Goal: Feedback & Contribution: Contribute content

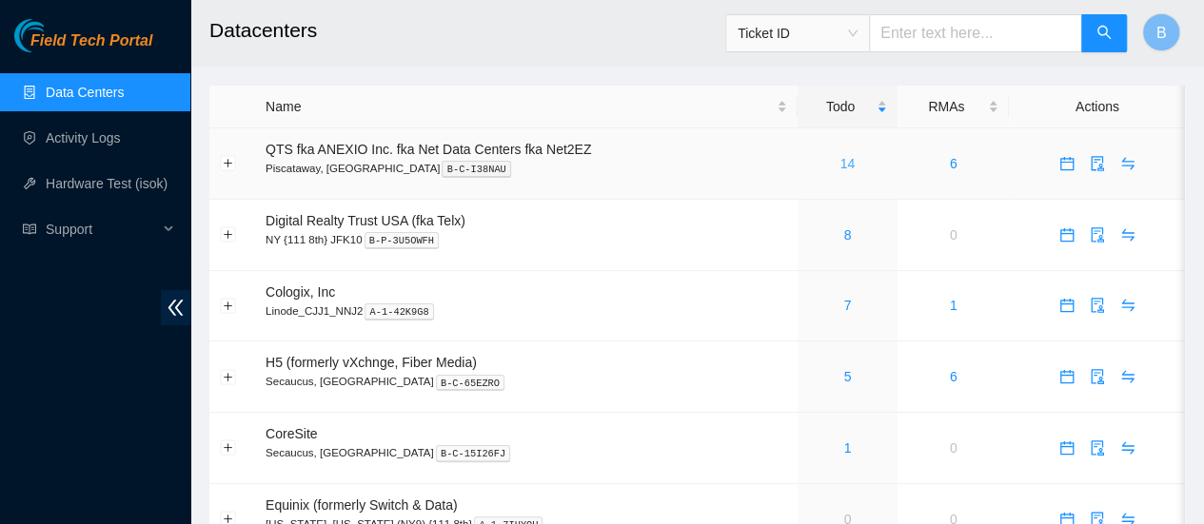
click at [847, 166] on link "14" at bounding box center [847, 163] width 15 height 15
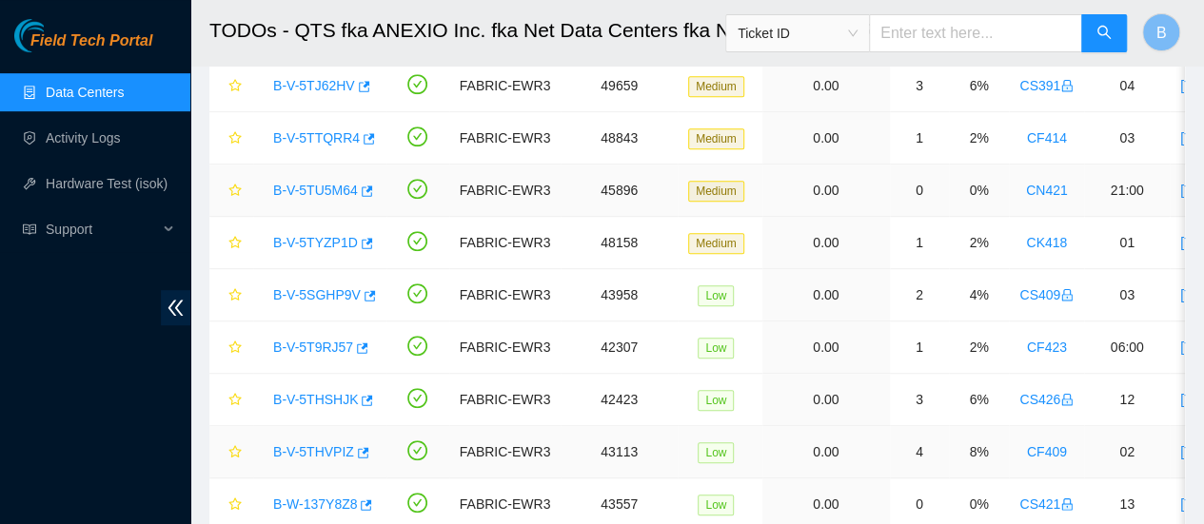
scroll to position [481, 0]
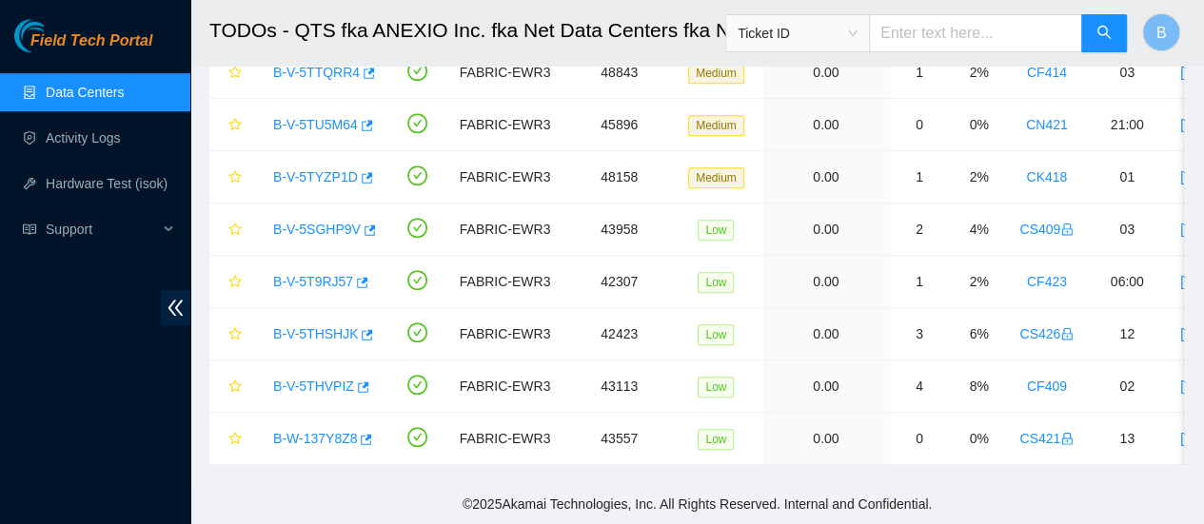
click at [103, 96] on link "Data Centers" at bounding box center [85, 92] width 78 height 15
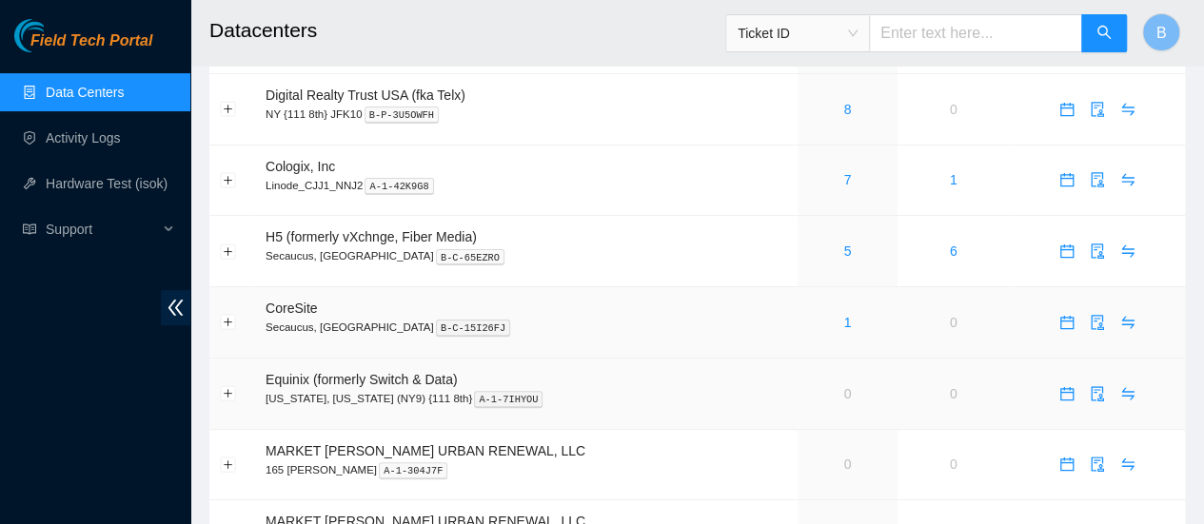
scroll to position [125, 0]
click at [843, 323] on link "1" at bounding box center [847, 323] width 8 height 15
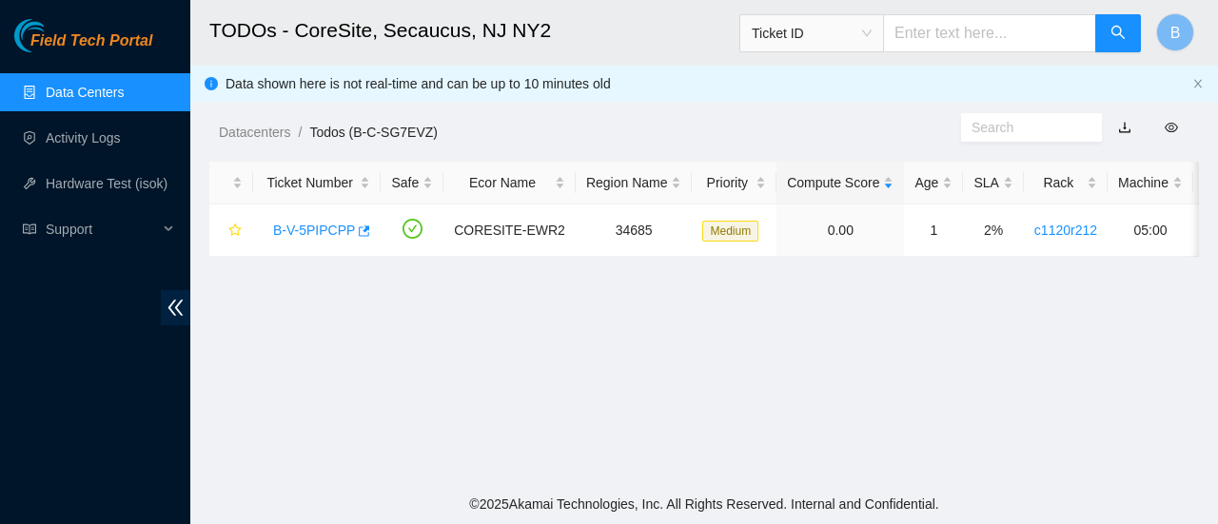
click at [82, 88] on link "Data Centers" at bounding box center [85, 92] width 78 height 15
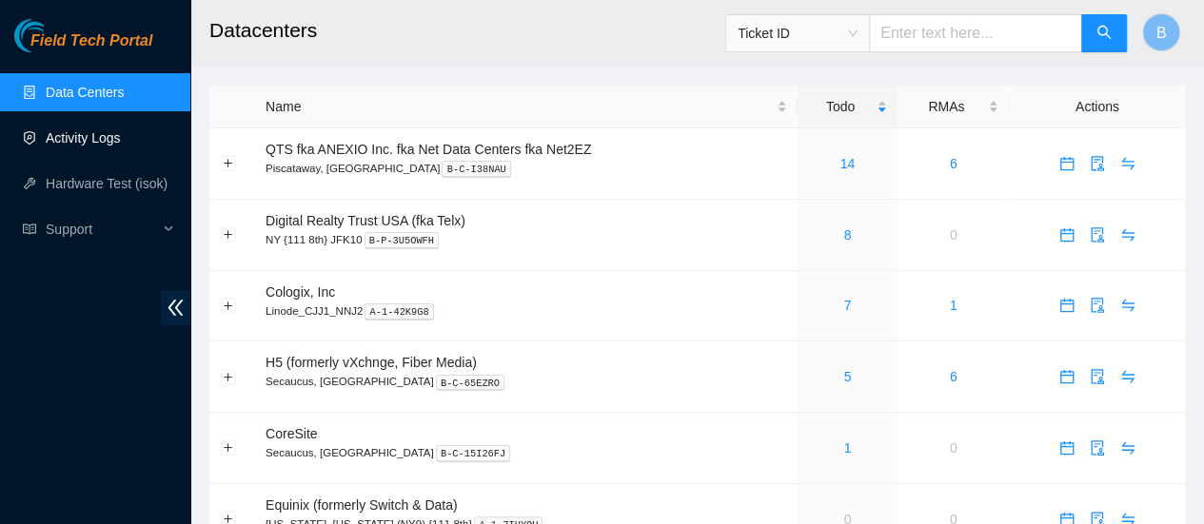
click at [92, 140] on link "Activity Logs" at bounding box center [83, 137] width 75 height 15
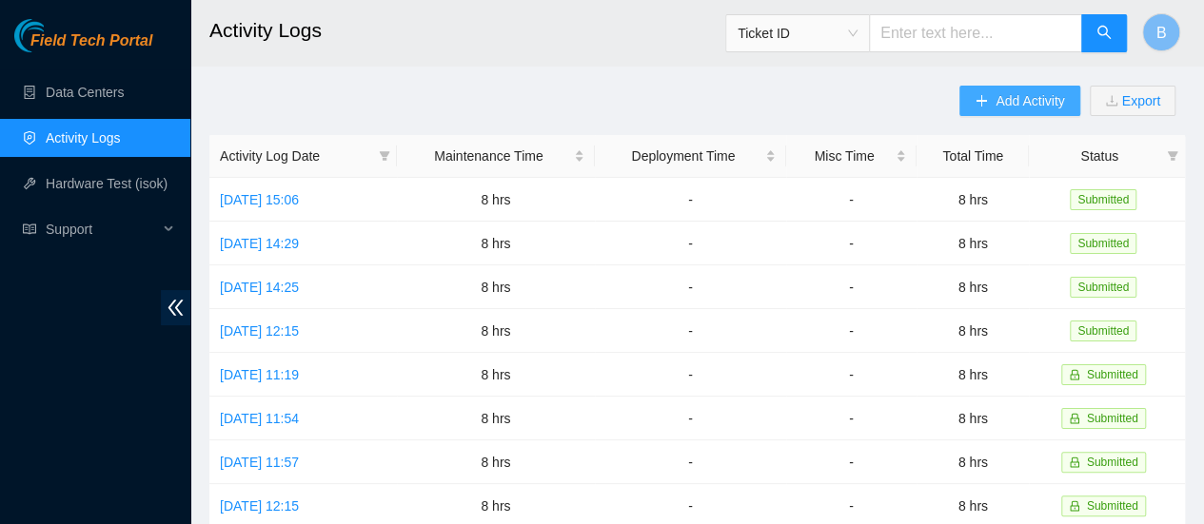
click at [1028, 115] on button "Add Activity" at bounding box center [1019, 101] width 120 height 30
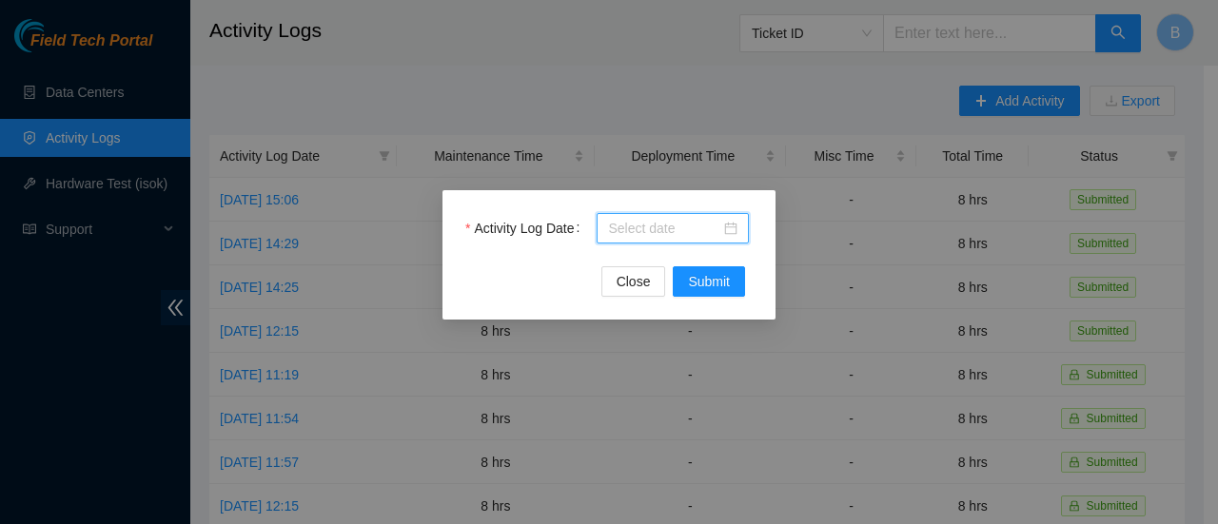
click at [680, 233] on body "Field Tech Portal Data Centers Activity Logs Hardware Test (isok) Support Activ…" at bounding box center [602, 262] width 1204 height 524
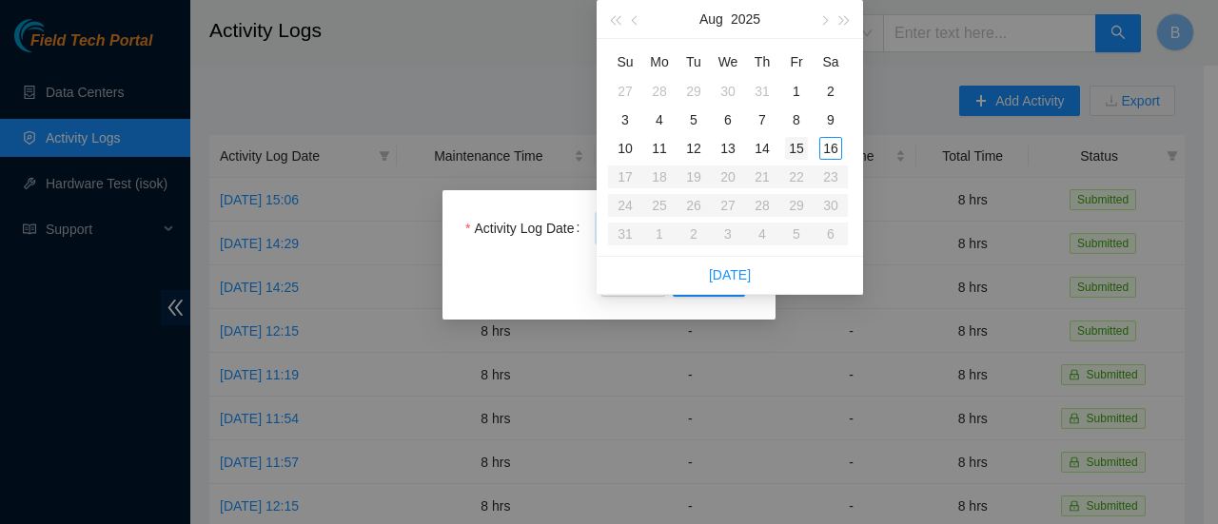
type input "[DATE]"
click at [801, 153] on div "15" at bounding box center [796, 148] width 23 height 23
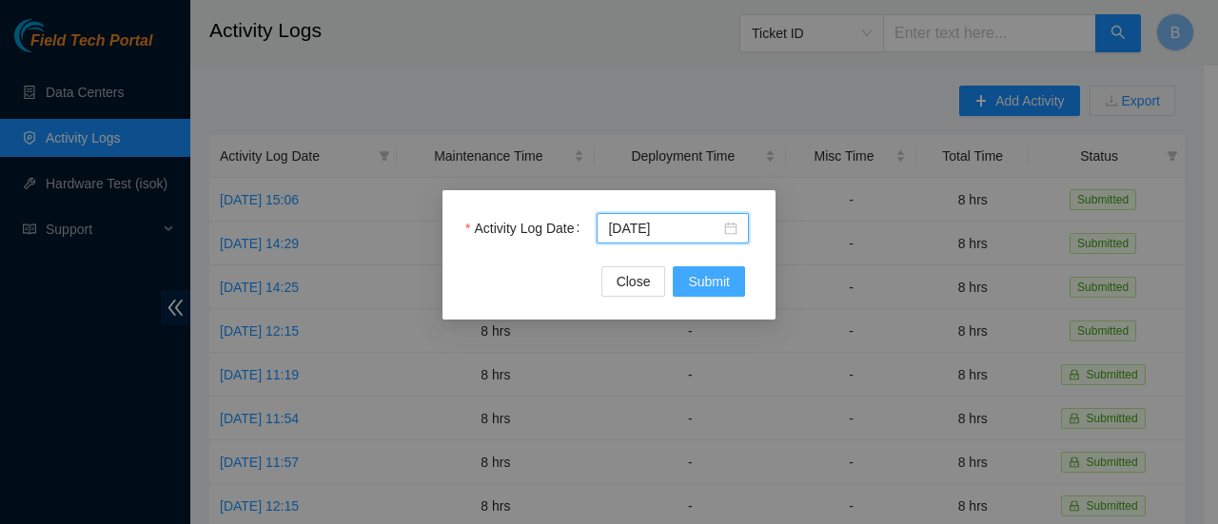
click at [742, 284] on button "Submit" at bounding box center [709, 281] width 72 height 30
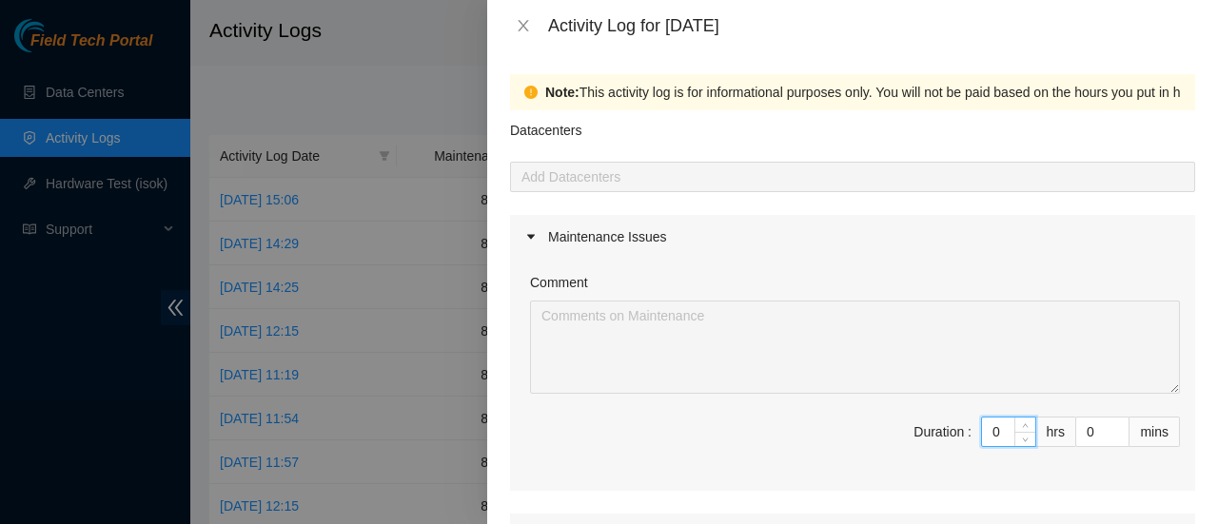
click at [989, 437] on input "0" at bounding box center [1008, 432] width 53 height 29
type input "8"
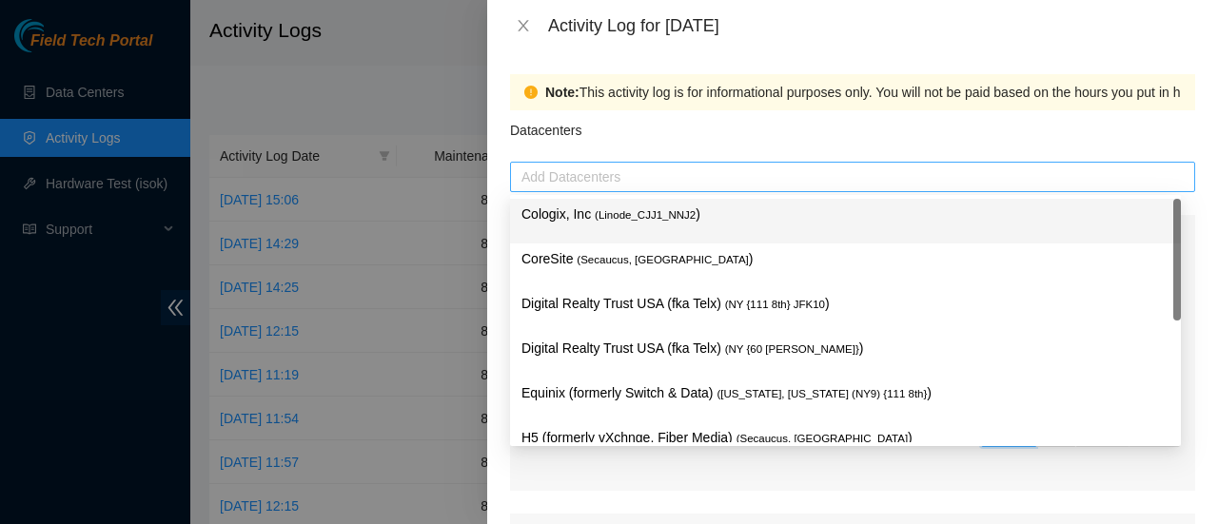
click at [564, 170] on div at bounding box center [852, 177] width 675 height 23
type input "8"
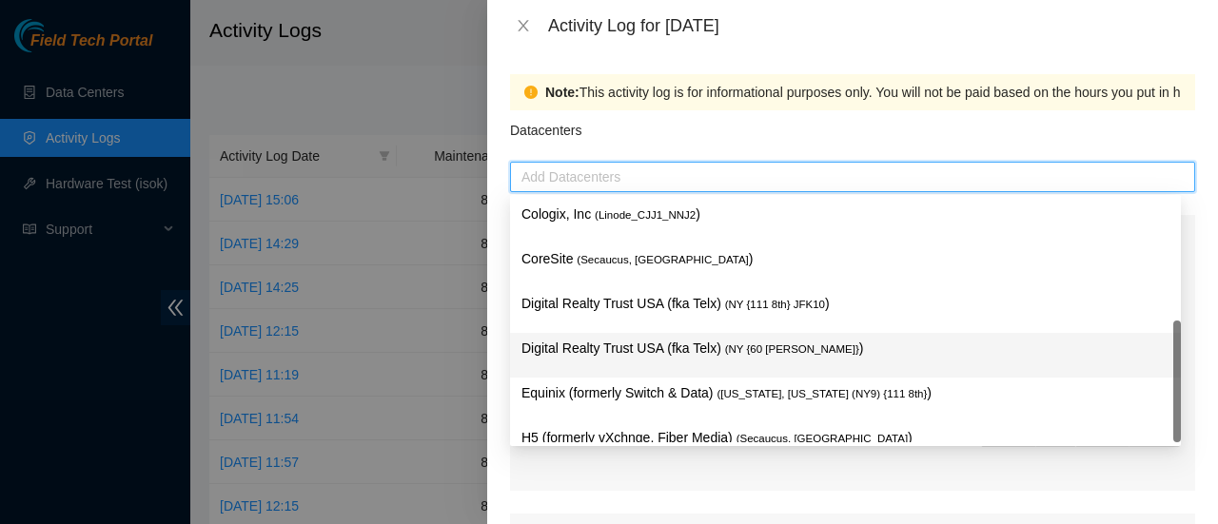
scroll to position [156, 0]
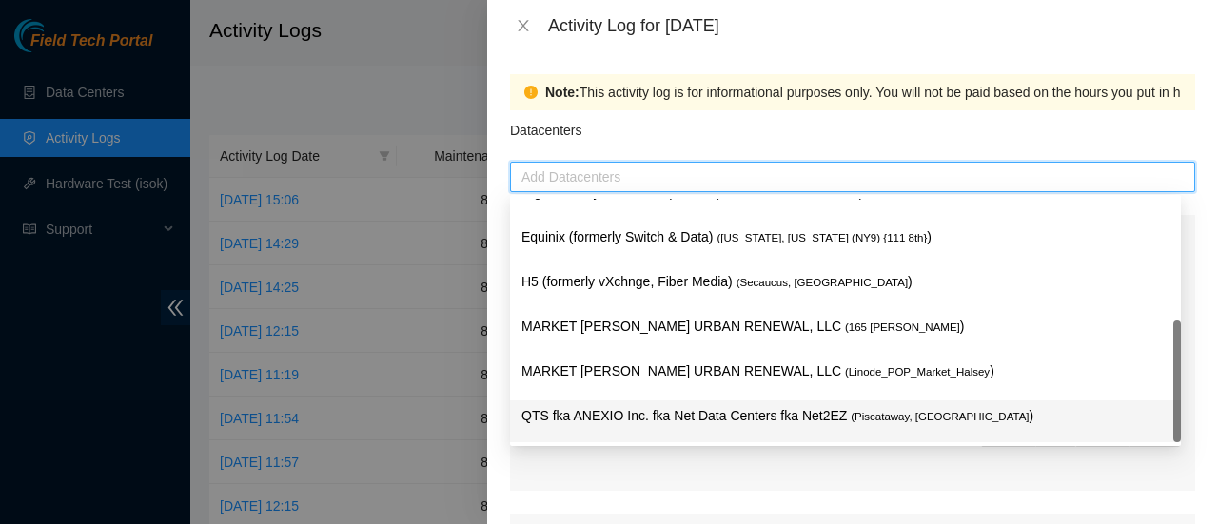
click at [593, 414] on p "QTS fka ANEXIO Inc. fka Net Data Centers fka Net2EZ ( [GEOGRAPHIC_DATA], [GEOGR…" at bounding box center [845, 416] width 648 height 22
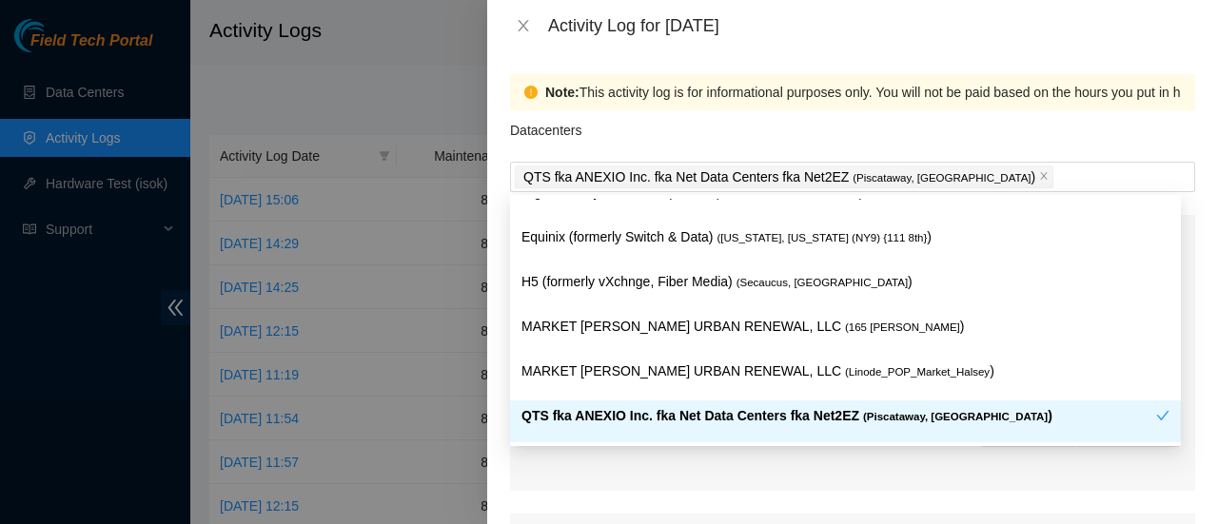
click at [620, 480] on div "Comment Maintenance comments must be atleast 100 characters Duration : 8 hrs 0 …" at bounding box center [852, 375] width 685 height 232
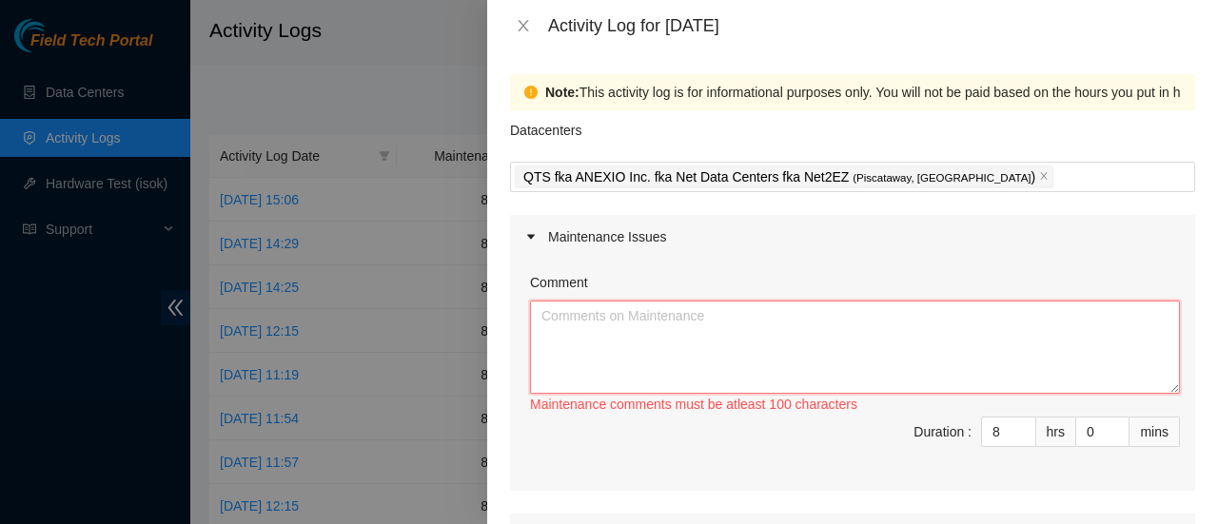
click at [615, 372] on textarea "Comment" at bounding box center [855, 347] width 650 height 93
paste textarea "DP76328"
click at [965, 318] on textarea "Continued to work on DP76328 with running Fiber to Tor and al" at bounding box center [855, 347] width 650 height 93
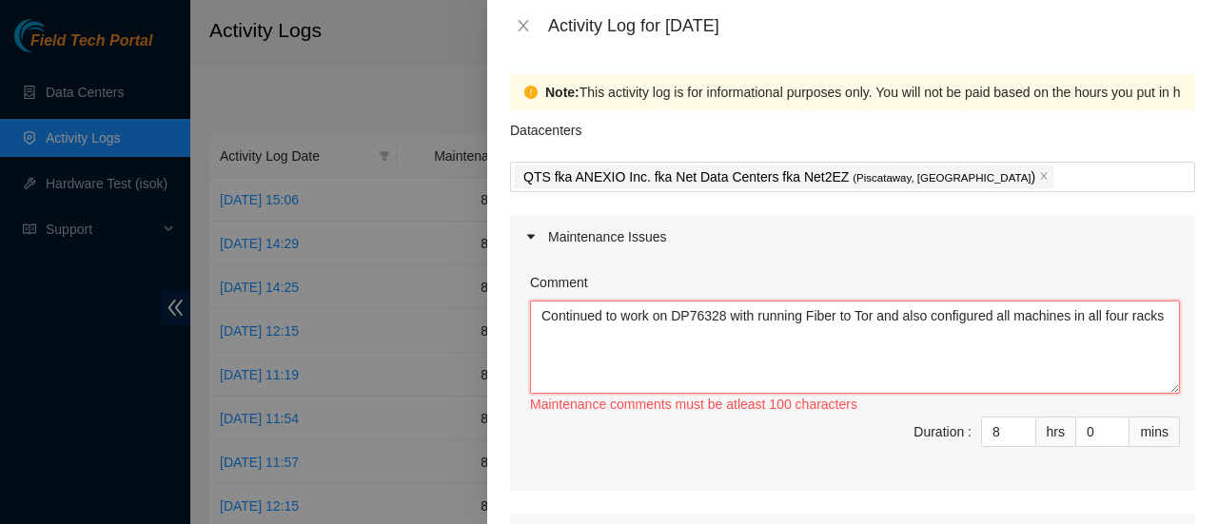
click at [805, 316] on textarea "Continued to work on DP76328 with running Fiber to Tor and also configured all …" at bounding box center [855, 347] width 650 height 93
click at [891, 311] on textarea "Continued to work on DP76328 with running all Fiber to Tor and also configured …" at bounding box center [855, 347] width 650 height 93
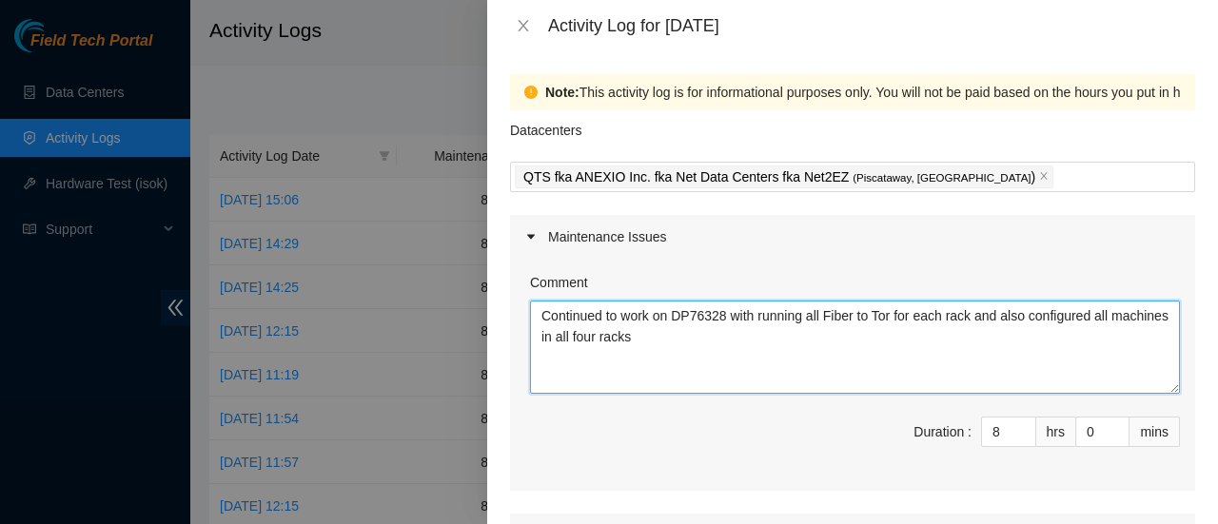
click at [739, 338] on textarea "Continued to work on DP76328 with running all Fiber to Tor for each rack and al…" at bounding box center [855, 347] width 650 height 93
type textarea "Continued to work on DP76328 with running all Fiber to Tor for each rack and al…"
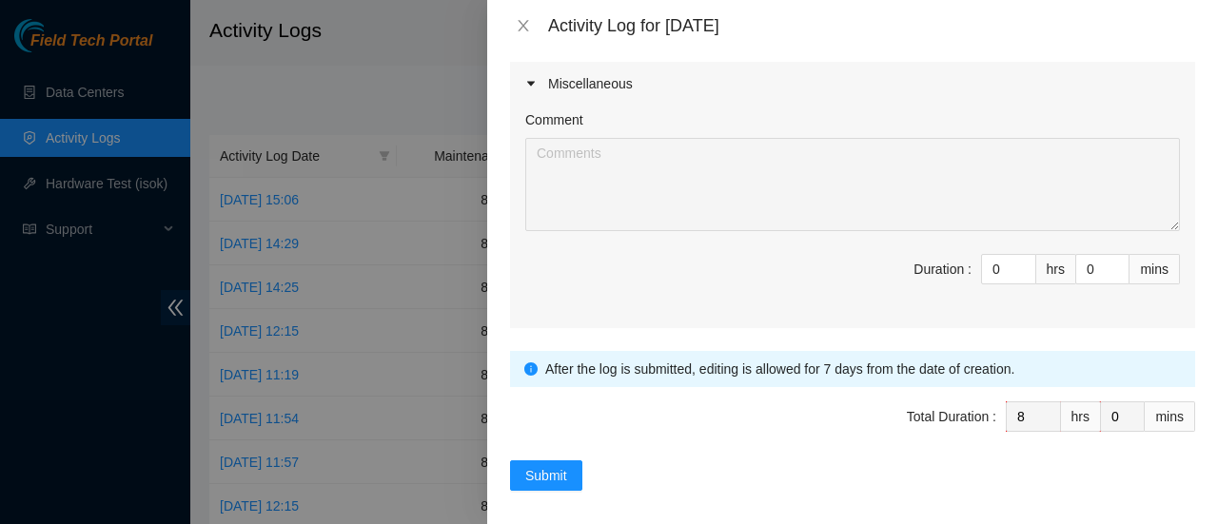
scroll to position [749, 0]
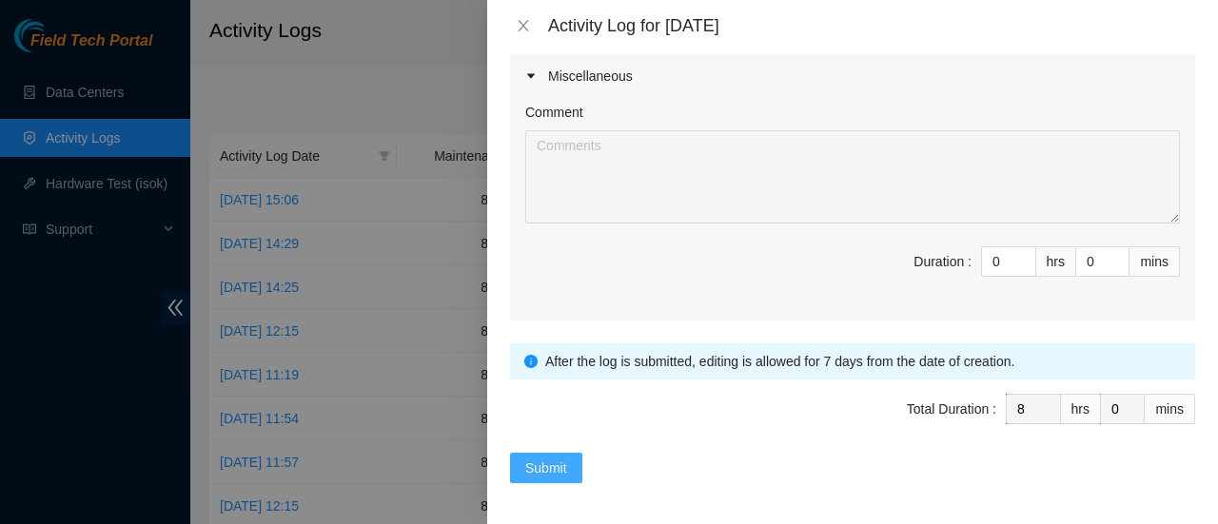
click at [542, 463] on span "Submit" at bounding box center [546, 468] width 42 height 21
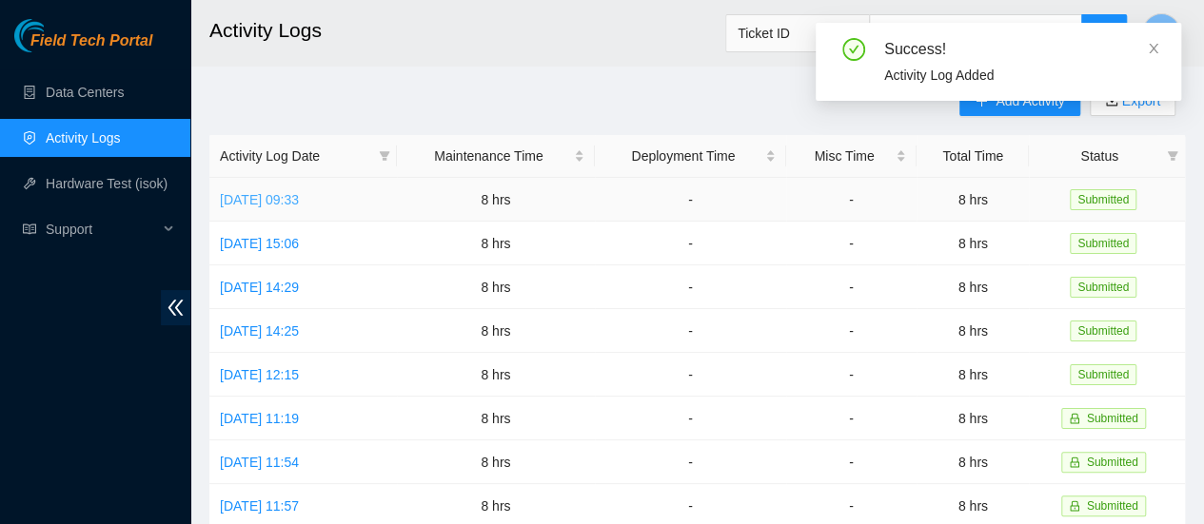
click at [299, 202] on link "[DATE] 09:33" at bounding box center [259, 199] width 79 height 15
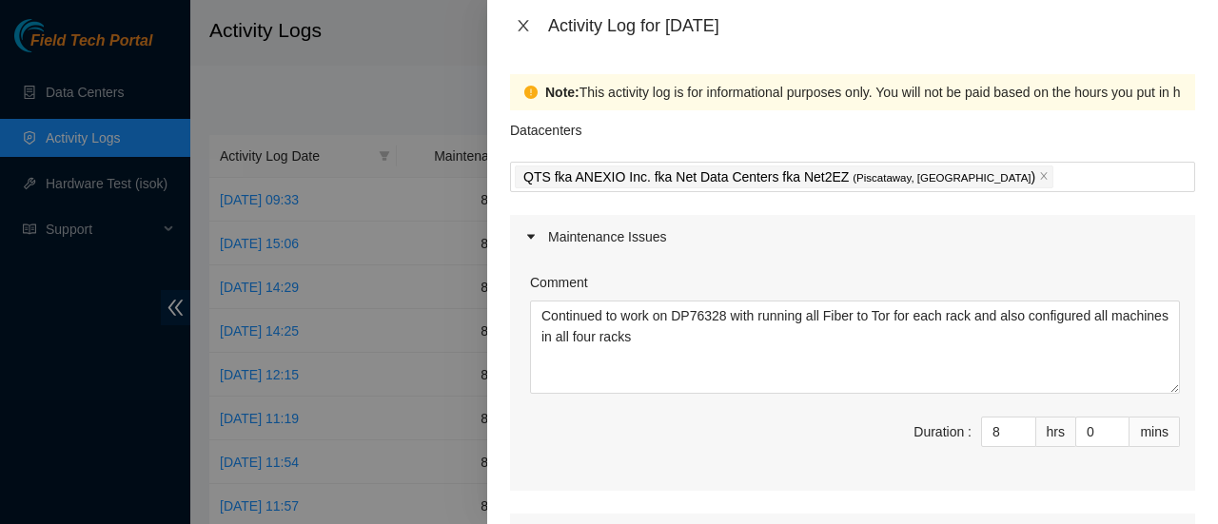
click at [523, 20] on icon "close" at bounding box center [523, 25] width 15 height 15
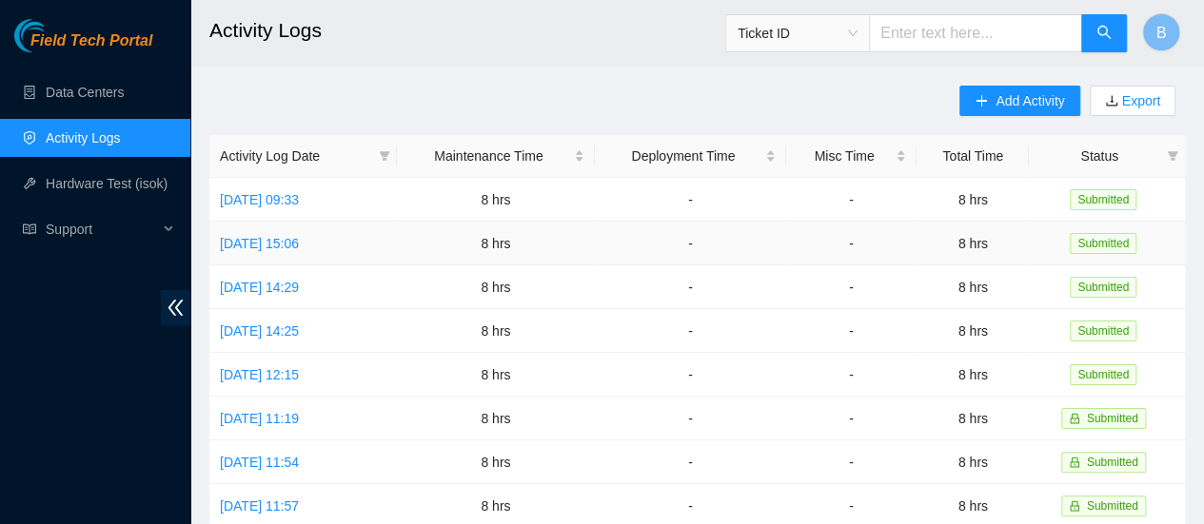
click at [308, 231] on td "[DATE] 15:06" at bounding box center [302, 244] width 187 height 44
click at [299, 241] on link "[DATE] 15:06" at bounding box center [259, 243] width 79 height 15
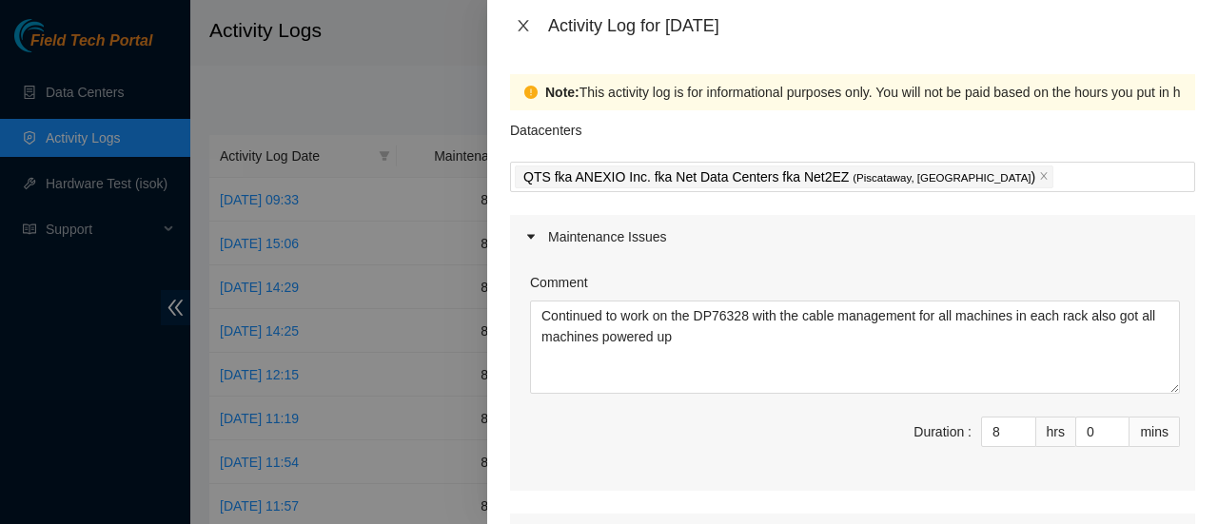
click at [517, 22] on icon "close" at bounding box center [523, 25] width 15 height 15
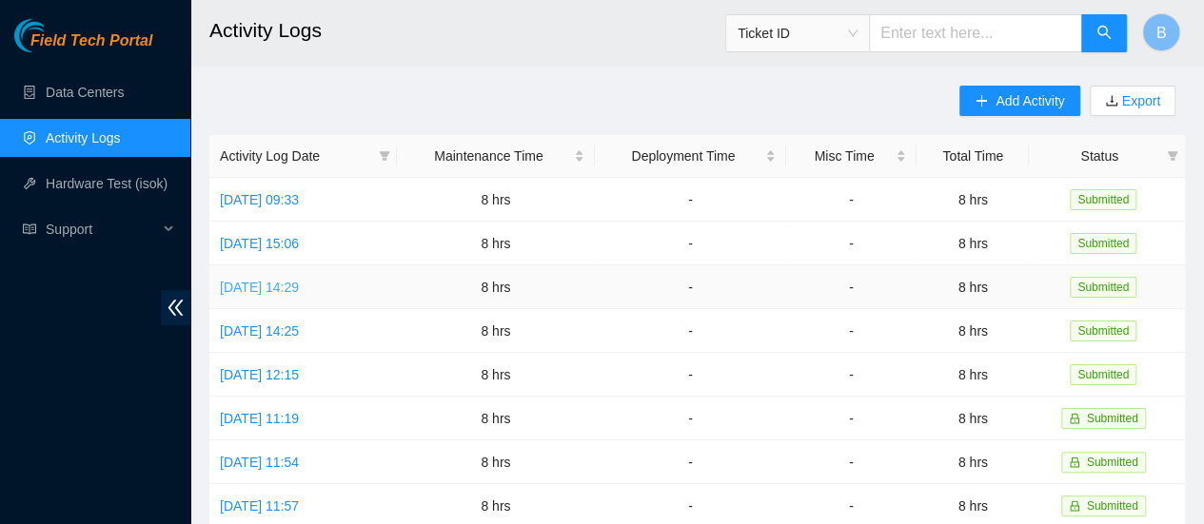
drag, startPoint x: 337, startPoint y: 271, endPoint x: 336, endPoint y: 292, distance: 21.0
click at [336, 292] on td "[DATE] 14:29" at bounding box center [302, 287] width 187 height 44
click at [299, 292] on link "[DATE] 14:29" at bounding box center [259, 287] width 79 height 15
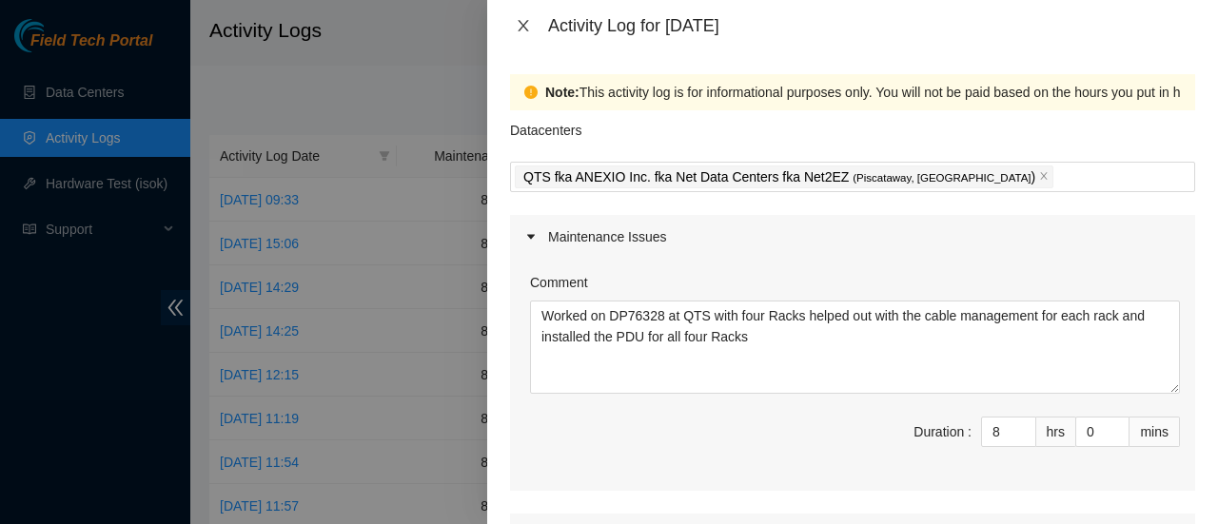
click at [533, 20] on button "Close" at bounding box center [523, 26] width 27 height 18
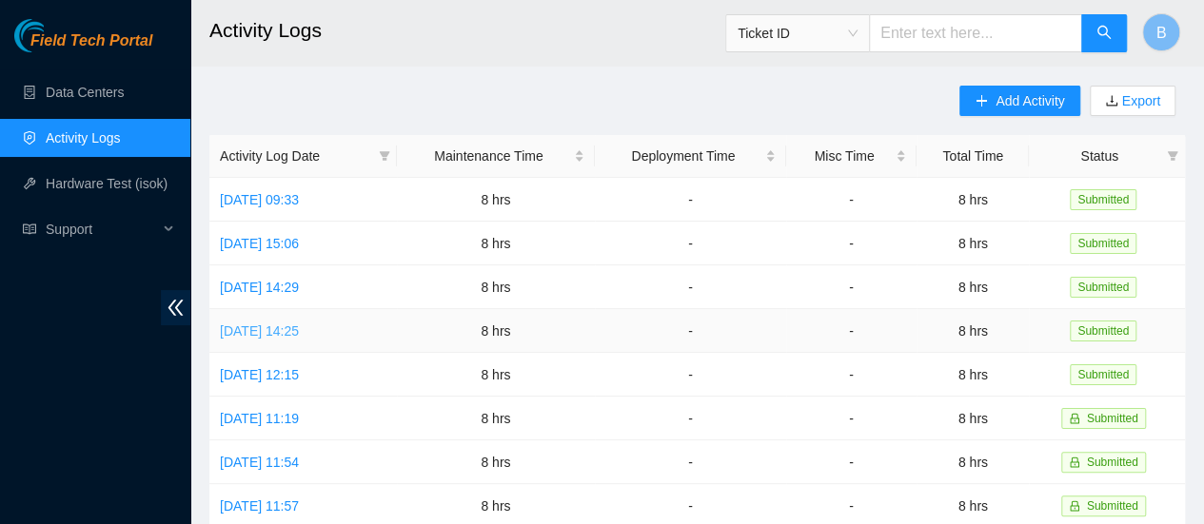
click at [294, 330] on link "[DATE] 14:25" at bounding box center [259, 330] width 79 height 15
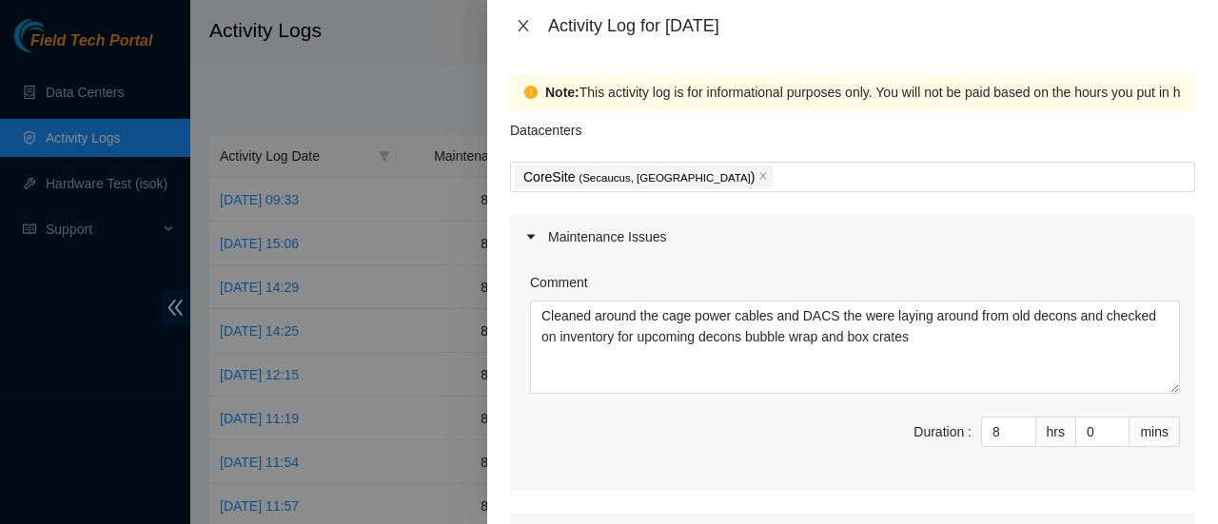
click at [518, 27] on icon "close" at bounding box center [523, 25] width 15 height 15
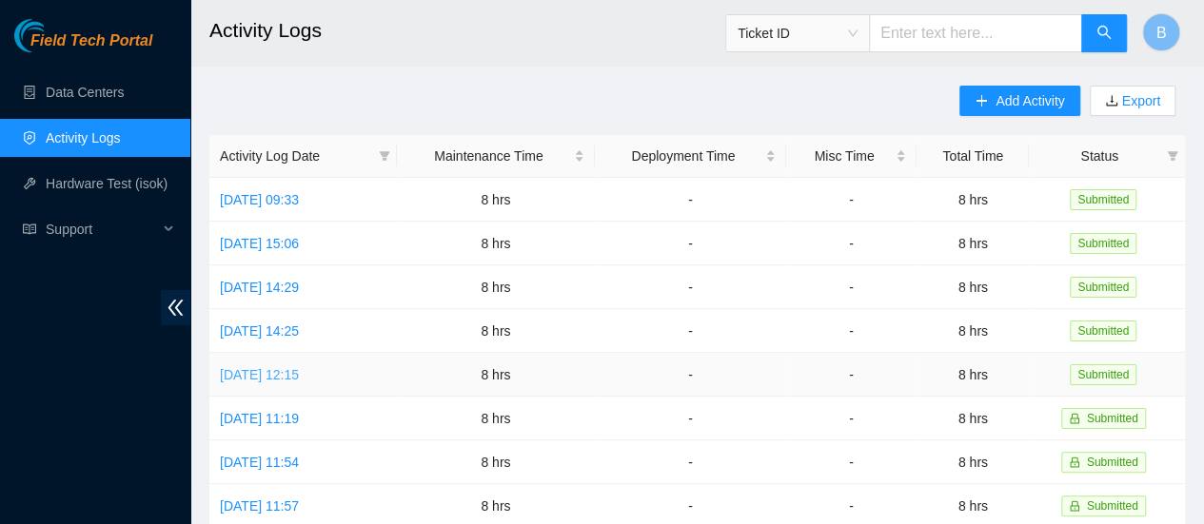
click at [299, 367] on link "[DATE] 12:15" at bounding box center [259, 374] width 79 height 15
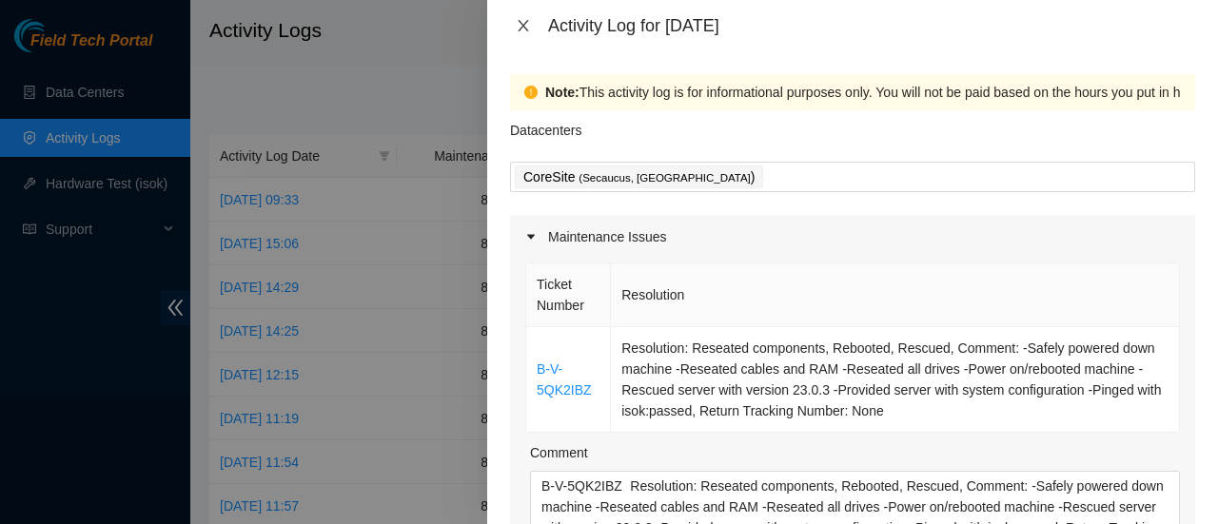
click at [514, 25] on button "Close" at bounding box center [523, 26] width 27 height 18
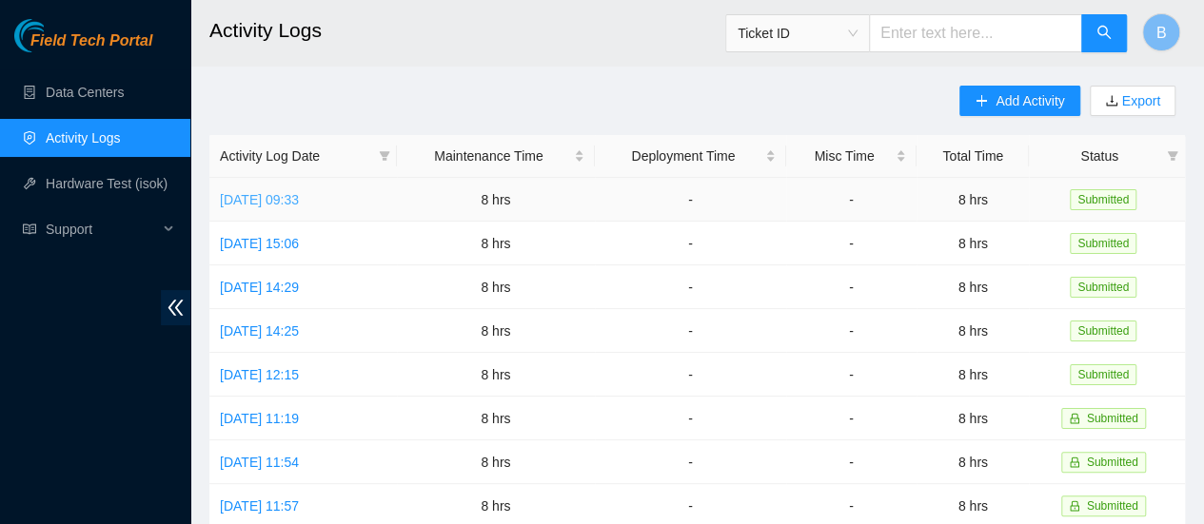
click at [290, 198] on link "[DATE] 09:33" at bounding box center [259, 199] width 79 height 15
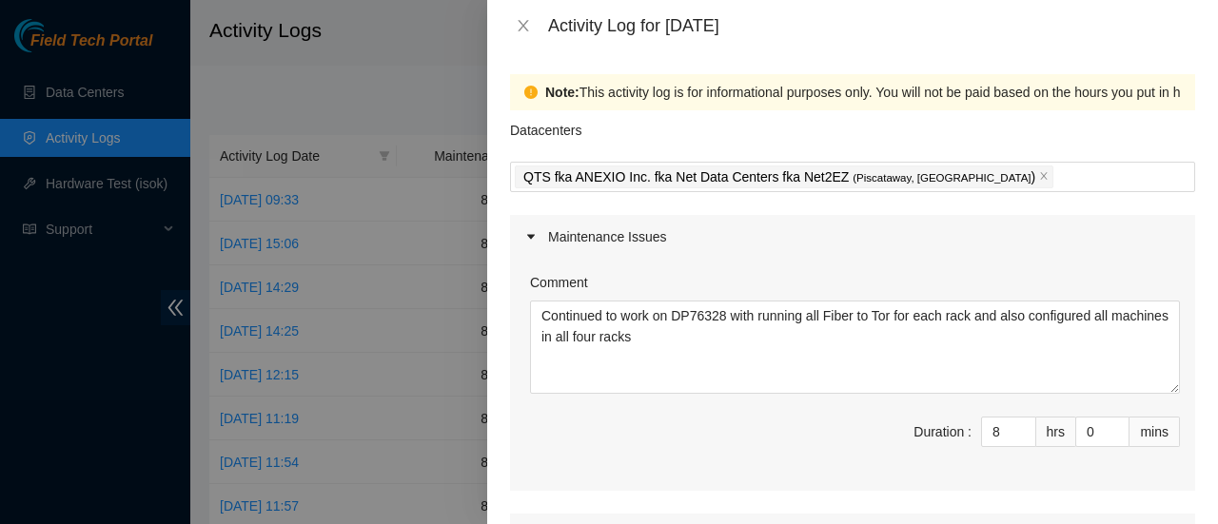
click at [518, 15] on div "Activity Log for [DATE]" at bounding box center [852, 25] width 685 height 21
